Goal: Information Seeking & Learning: Find specific fact

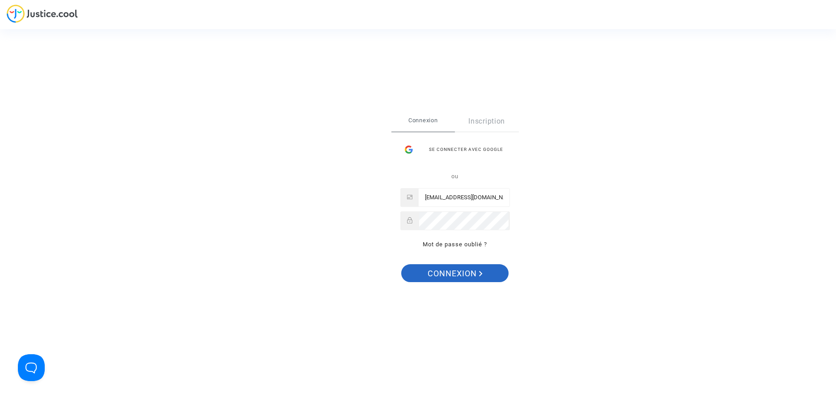
click at [453, 271] on span "Connexion" at bounding box center [455, 273] width 55 height 19
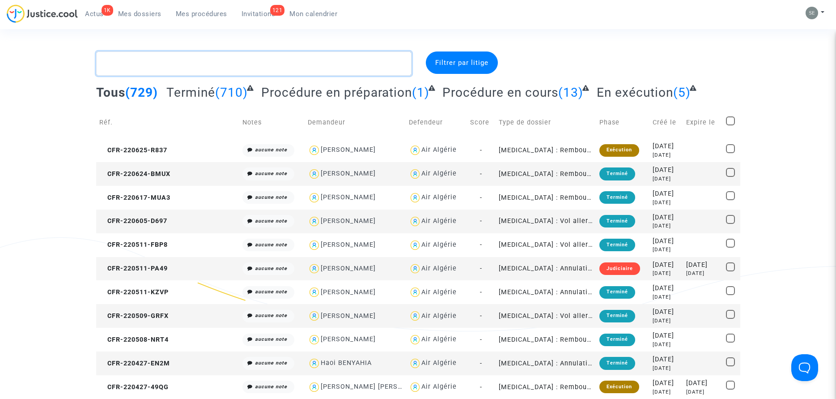
click at [288, 65] on textarea at bounding box center [253, 63] width 315 height 24
paste textarea "CFR-210923-H6UU"
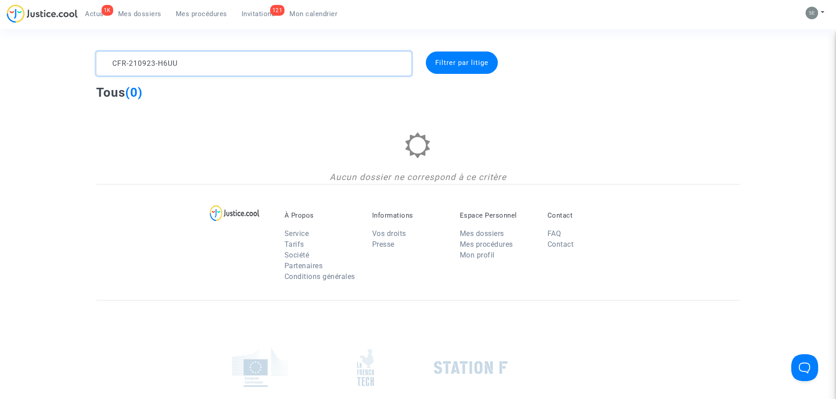
click at [159, 65] on textarea at bounding box center [253, 63] width 315 height 24
drag, startPoint x: 254, startPoint y: 70, endPoint x: 107, endPoint y: 67, distance: 146.8
click at [107, 67] on textarea at bounding box center [253, 63] width 315 height 24
type textarea "H6UU"
click at [321, 102] on div "Tous (0)" at bounding box center [418, 96] width 644 height 22
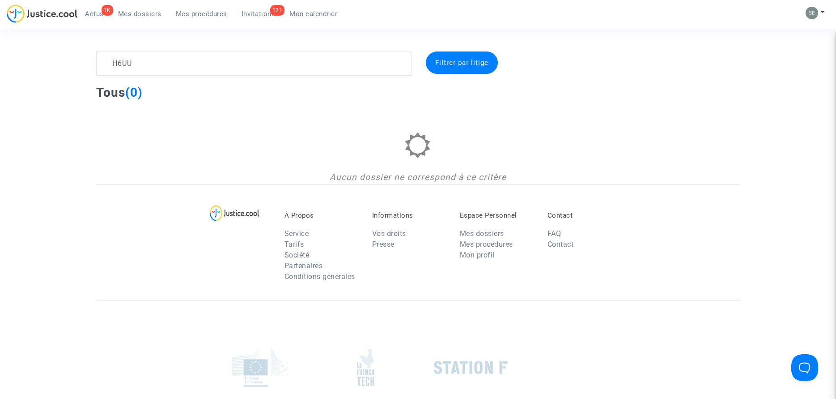
click at [255, 15] on span "Invitations" at bounding box center [259, 14] width 34 height 8
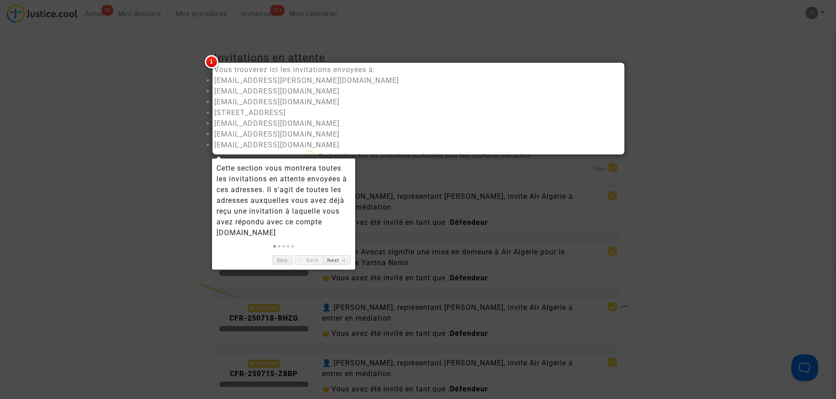
click at [681, 190] on div at bounding box center [418, 199] width 836 height 399
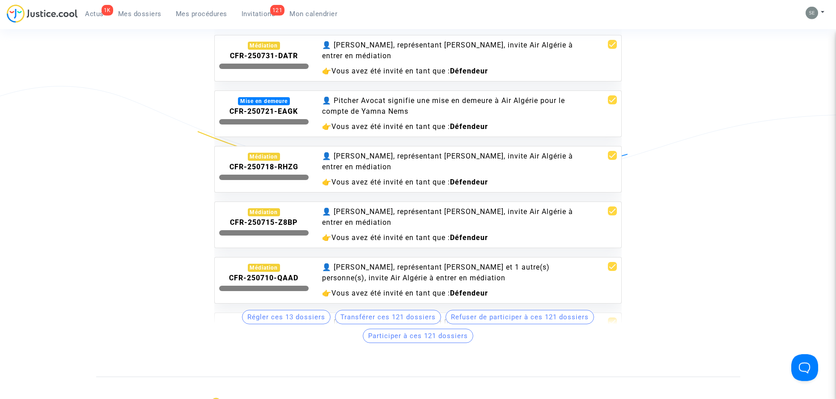
scroll to position [137, 0]
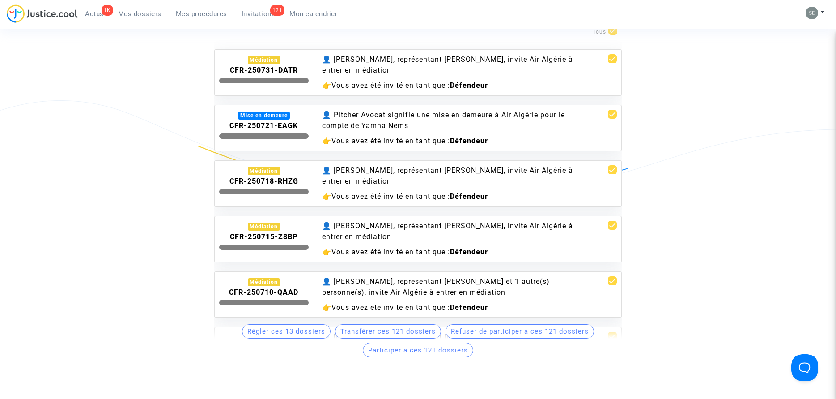
click at [435, 352] on span "Participer à ces 121 dossiers" at bounding box center [418, 350] width 100 height 8
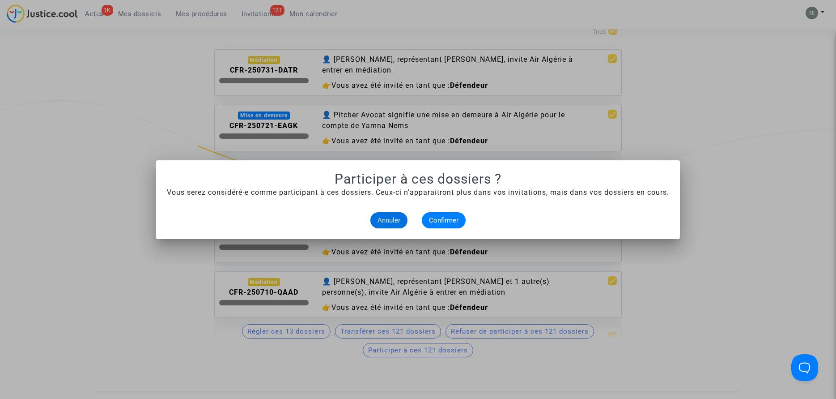
scroll to position [0, 0]
click at [392, 224] on span "Annuler" at bounding box center [389, 220] width 23 height 8
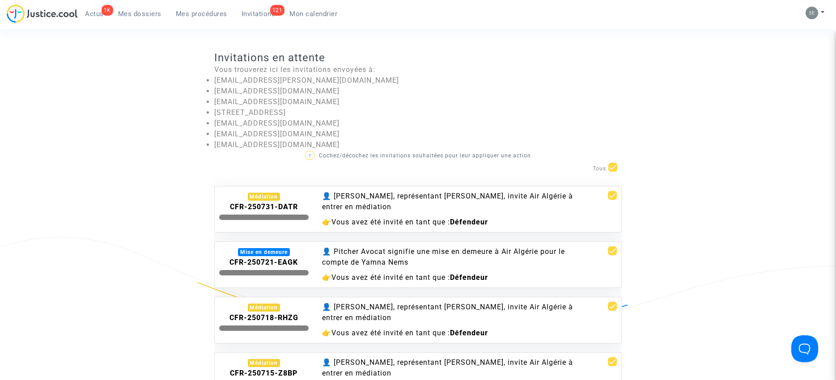
click at [541, 177] on div "Médiation CFR-250731-DATR 👤 [PERSON_NAME], représentant [PERSON_NAME], invite A…" at bounding box center [418, 325] width 408 height 304
click at [478, 160] on p "? Cochez/décochez les invitations souhaitées pour leur appliquer une action" at bounding box center [418, 155] width 408 height 11
click at [545, 209] on div "👤 [PERSON_NAME], représentant [PERSON_NAME], invite Air Algérie à entrer en méd…" at bounding box center [452, 201] width 261 height 21
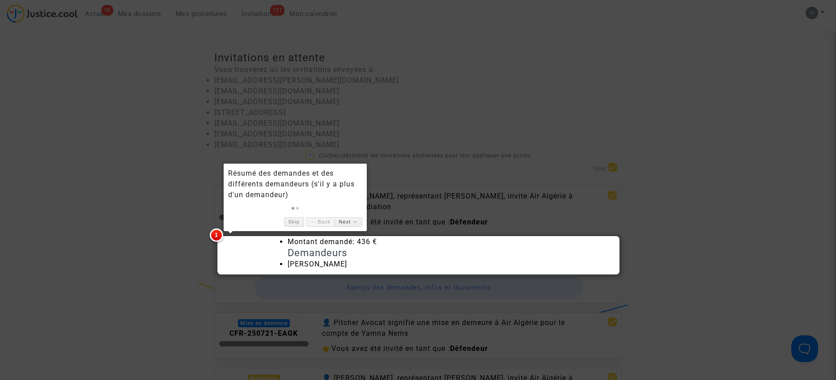
click at [758, 259] on div at bounding box center [418, 190] width 836 height 380
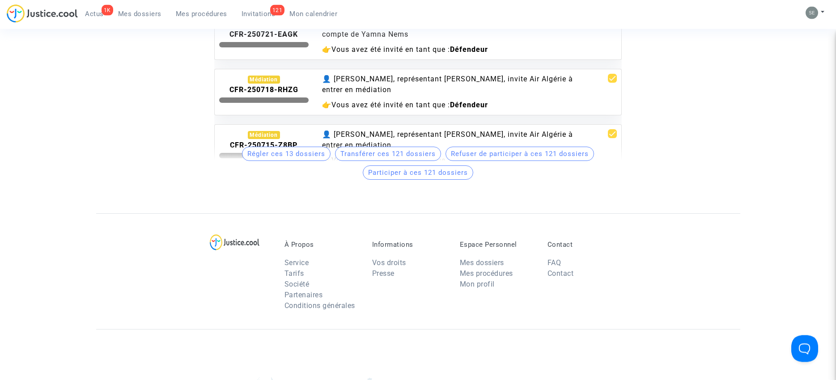
scroll to position [319, 0]
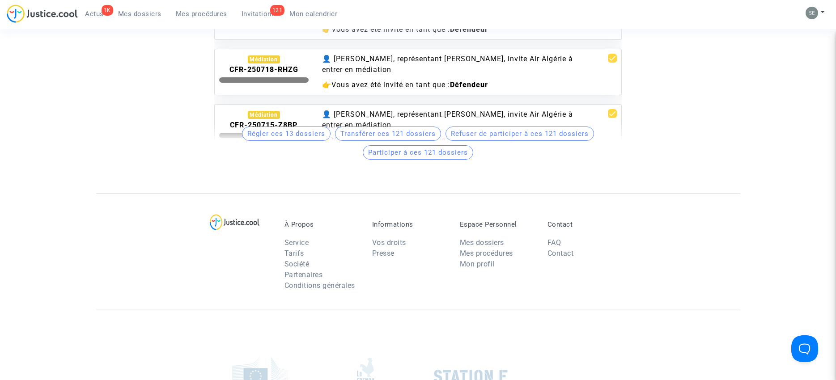
click at [145, 17] on span "Mes dossiers" at bounding box center [139, 14] width 43 height 8
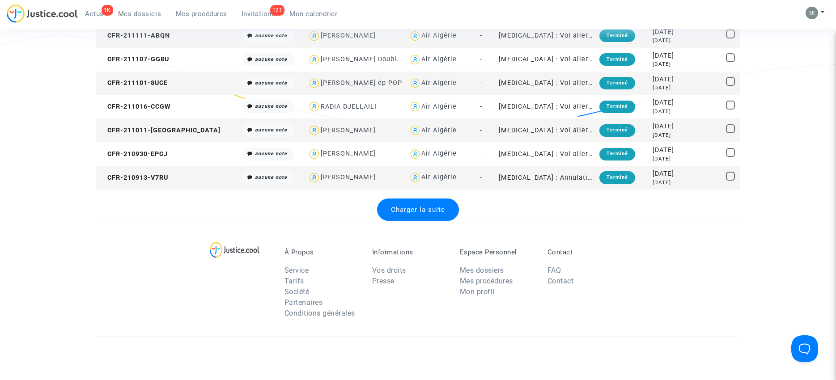
scroll to position [1305, 0]
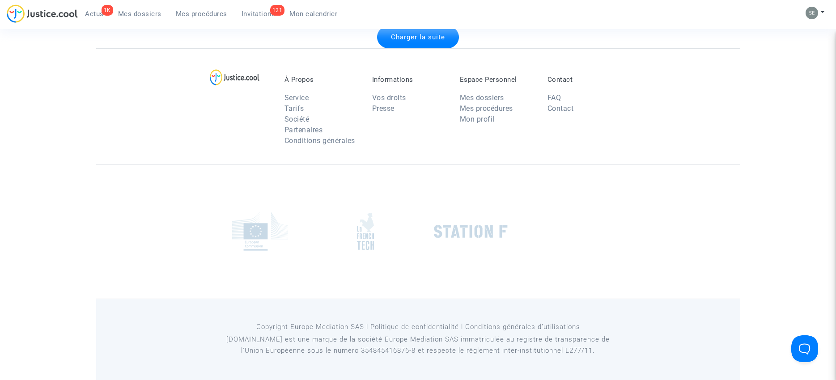
click at [409, 41] on div "Charger la suite" at bounding box center [418, 37] width 82 height 22
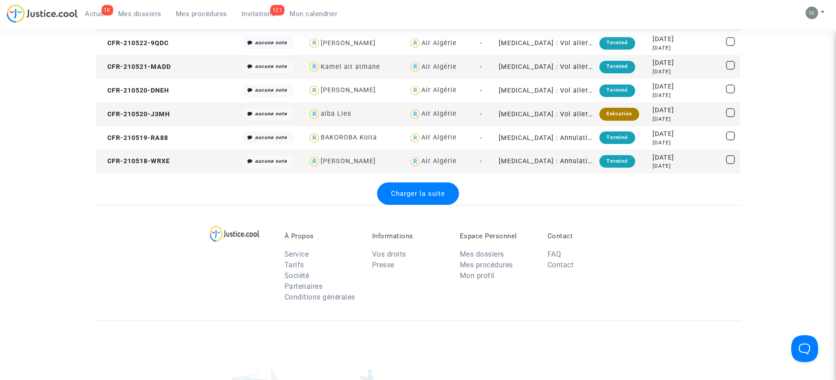
scroll to position [2354, 0]
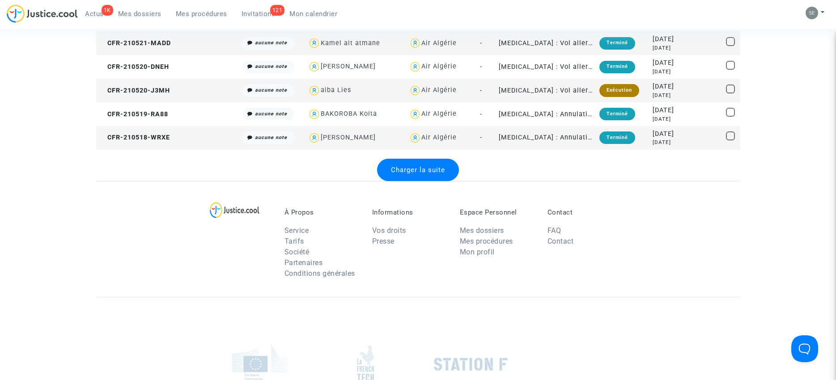
click at [416, 172] on span "Charger la suite" at bounding box center [418, 170] width 54 height 8
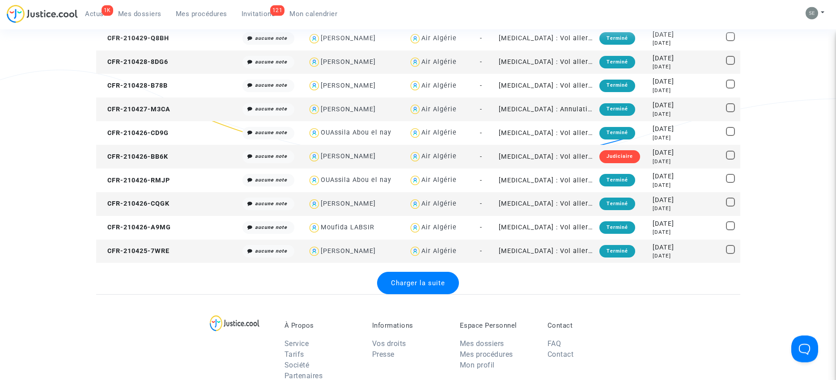
scroll to position [3540, 0]
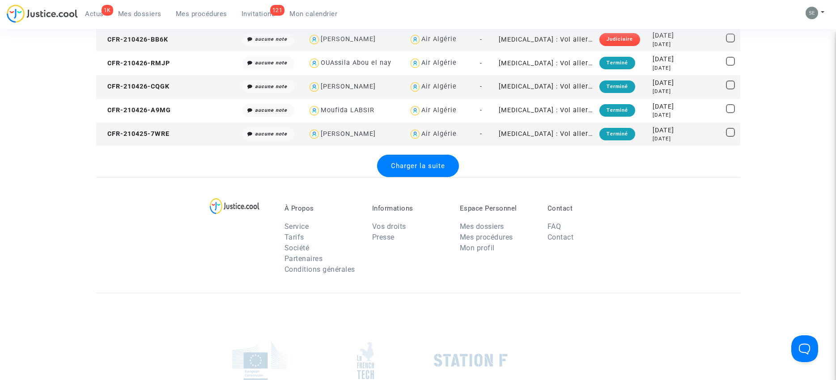
click at [412, 167] on span "Charger la suite" at bounding box center [418, 166] width 54 height 8
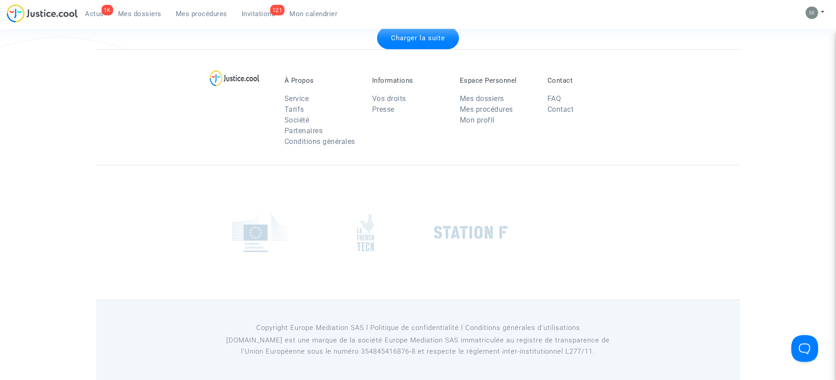
scroll to position [4853, 0]
click at [405, 31] on div "Charger la suite" at bounding box center [418, 36] width 82 height 22
click at [405, 37] on span "Charger la suite" at bounding box center [418, 37] width 54 height 8
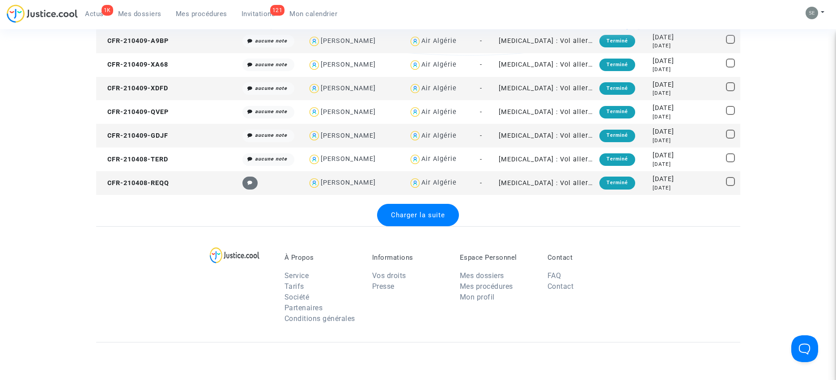
scroll to position [5994, 0]
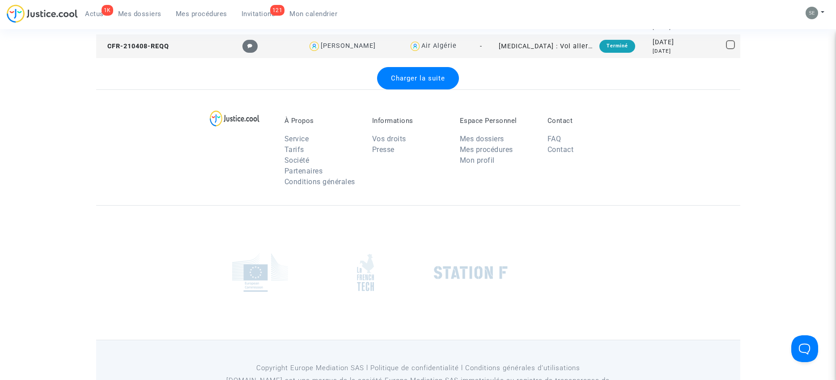
click at [410, 79] on span "Charger la suite" at bounding box center [418, 78] width 54 height 8
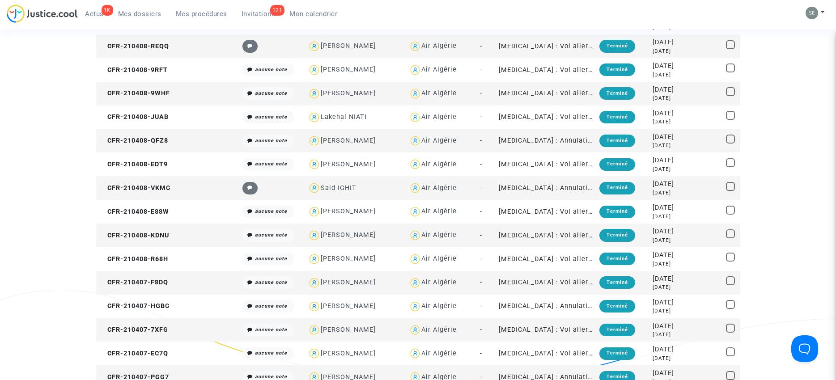
scroll to position [7135, 0]
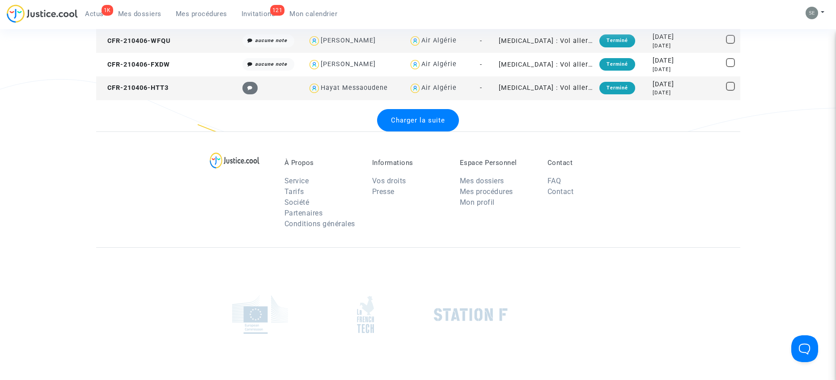
click at [404, 123] on span "Charger la suite" at bounding box center [418, 120] width 54 height 8
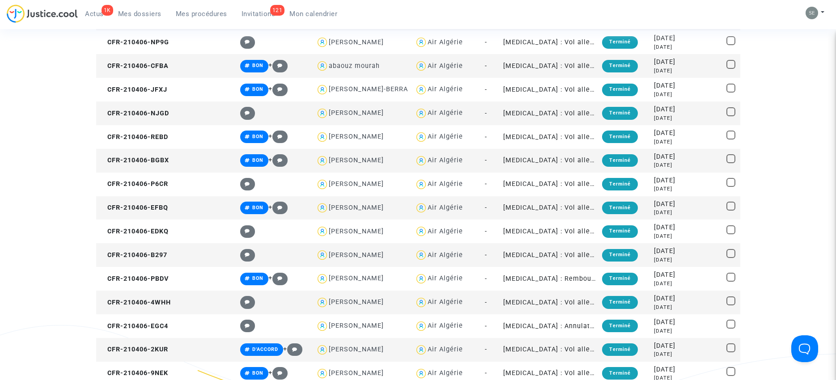
scroll to position [8367, 0]
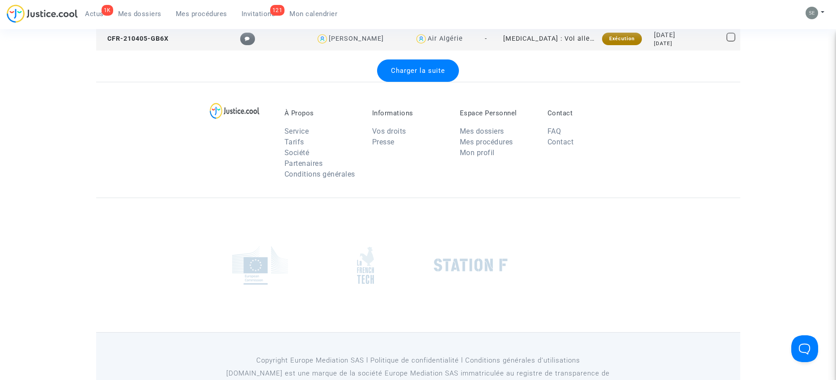
click at [421, 74] on span "Charger la suite" at bounding box center [418, 71] width 54 height 8
click at [419, 73] on span "Charger la suite" at bounding box center [418, 71] width 54 height 8
click at [418, 73] on span "Charger la suite" at bounding box center [418, 71] width 54 height 8
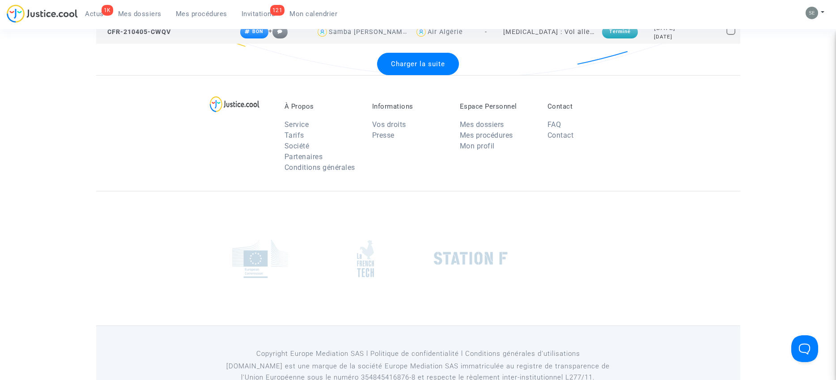
scroll to position [9539, 0]
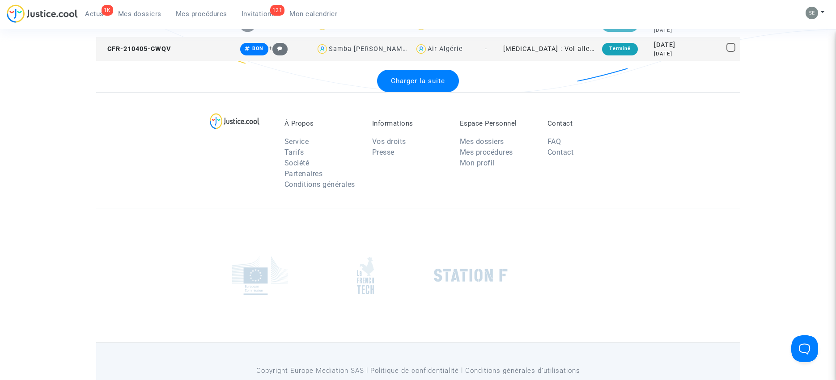
click at [412, 81] on span "Charger la suite" at bounding box center [418, 81] width 54 height 8
click at [411, 84] on span "Charger la suite" at bounding box center [418, 81] width 54 height 8
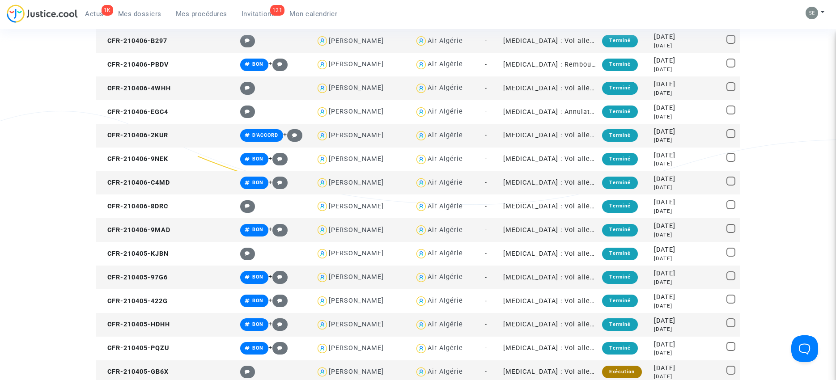
scroll to position [0, 0]
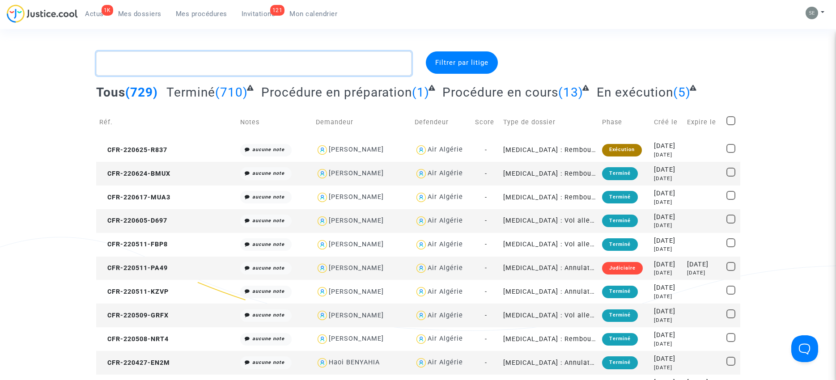
click at [126, 69] on textarea at bounding box center [253, 63] width 315 height 24
paste textarea "H6UU"
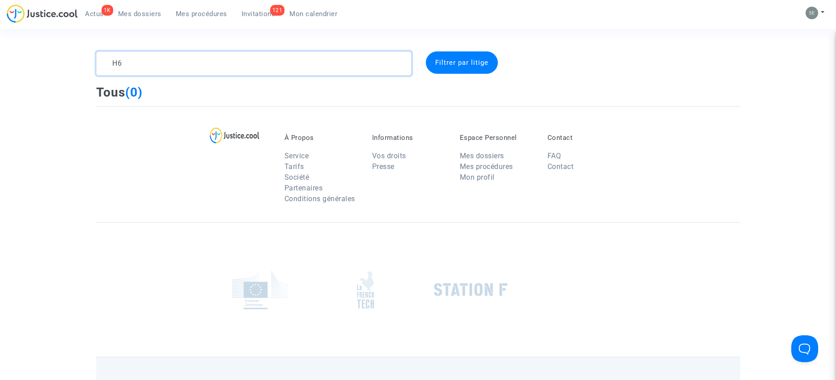
type textarea "H"
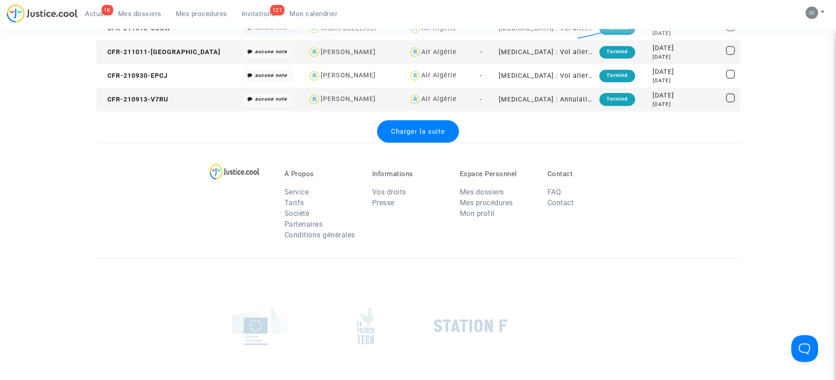
scroll to position [1232, 0]
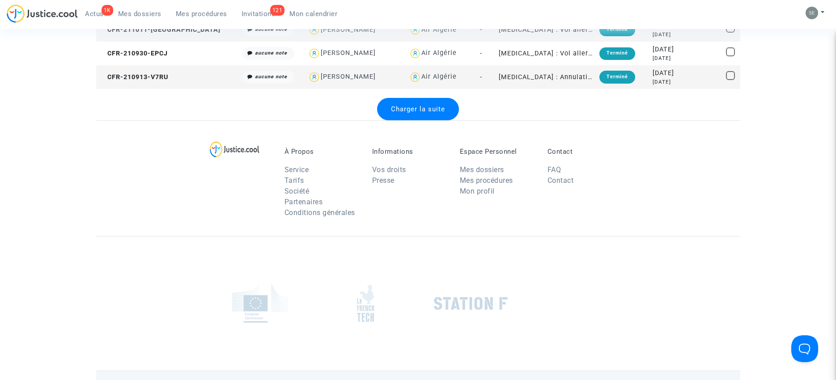
click at [426, 111] on span "Charger la suite" at bounding box center [418, 109] width 54 height 8
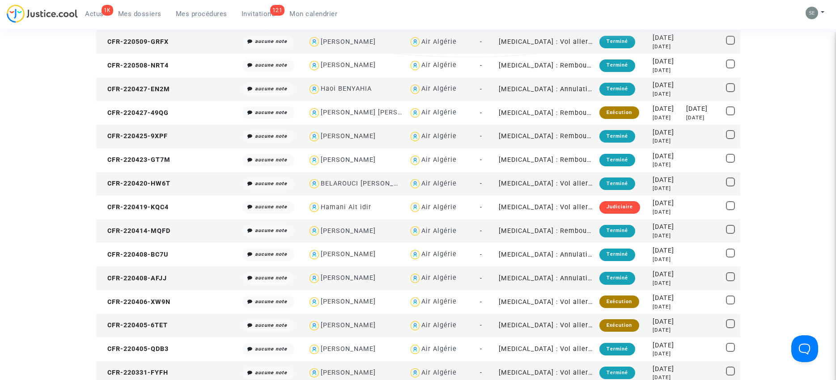
scroll to position [0, 0]
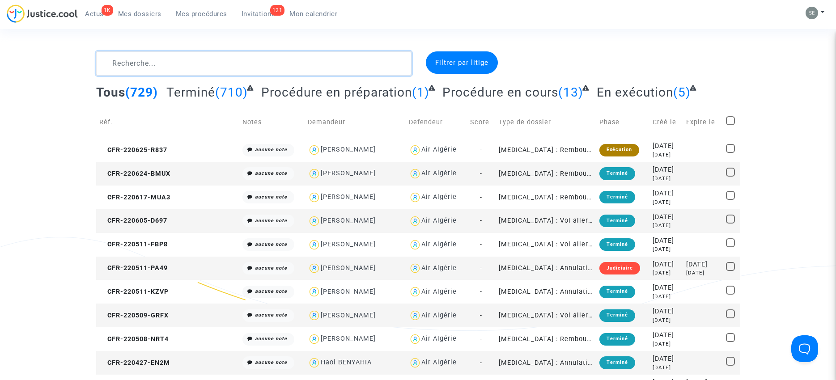
click at [283, 64] on textarea at bounding box center [253, 63] width 315 height 24
paste textarea "[PERSON_NAME]"
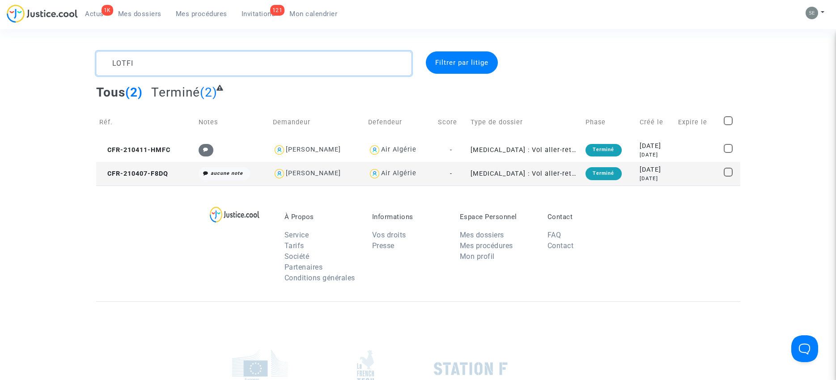
drag, startPoint x: 177, startPoint y: 61, endPoint x: 101, endPoint y: 52, distance: 76.1
click at [101, 52] on textarea at bounding box center [253, 63] width 315 height 24
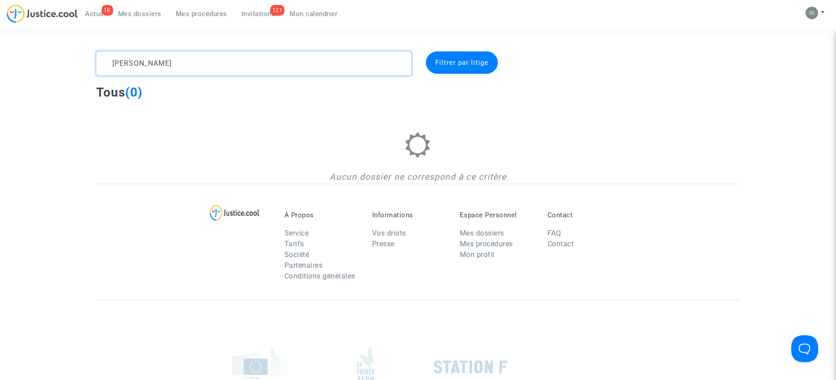
click at [138, 64] on textarea at bounding box center [253, 63] width 315 height 24
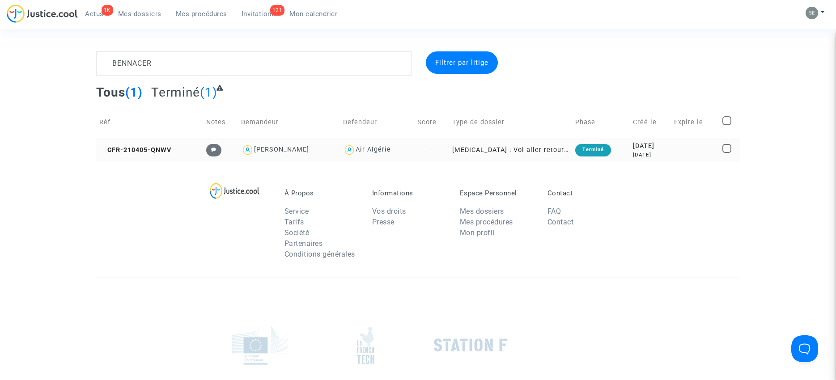
click at [302, 149] on div "[PERSON_NAME]" at bounding box center [281, 150] width 55 height 8
click at [303, 149] on div "[PERSON_NAME]" at bounding box center [281, 150] width 55 height 8
type textarea "BENNACER"
click at [578, 149] on div "Terminé" at bounding box center [593, 150] width 36 height 13
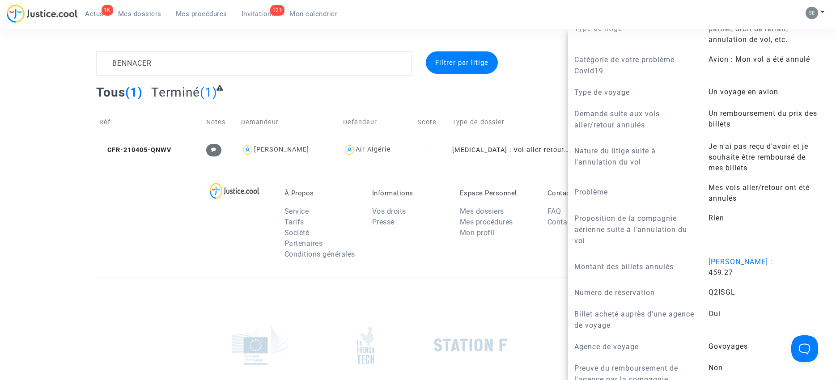
scroll to position [459, 0]
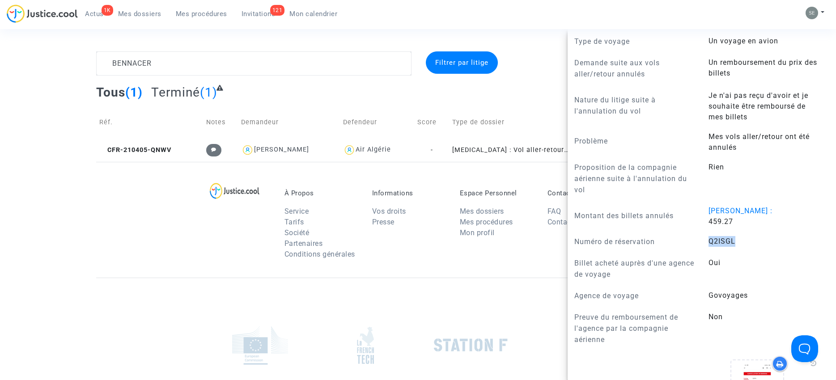
drag, startPoint x: 709, startPoint y: 240, endPoint x: 737, endPoint y: 242, distance: 28.7
click at [737, 242] on answer "Q2ISGL" at bounding box center [765, 241] width 112 height 11
copy span "Q2ISGL"
